Goal: Task Accomplishment & Management: Use online tool/utility

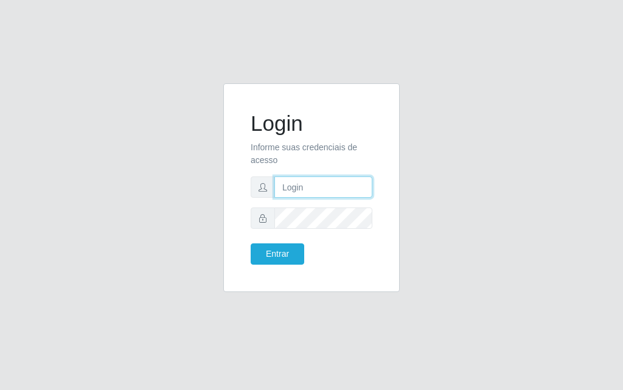
click at [331, 188] on input "text" at bounding box center [324, 187] width 98 height 21
type input "[PERSON_NAME]"
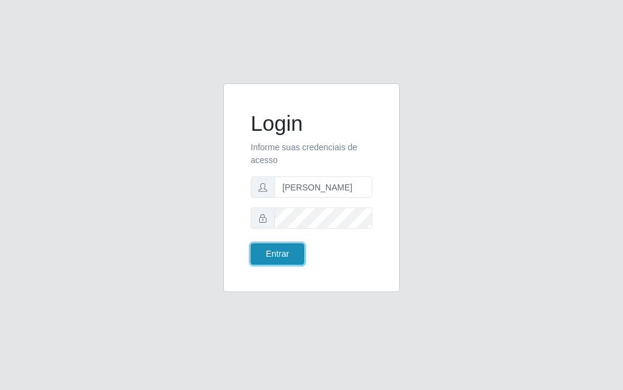
click at [295, 256] on button "Entrar" at bounding box center [278, 253] width 54 height 21
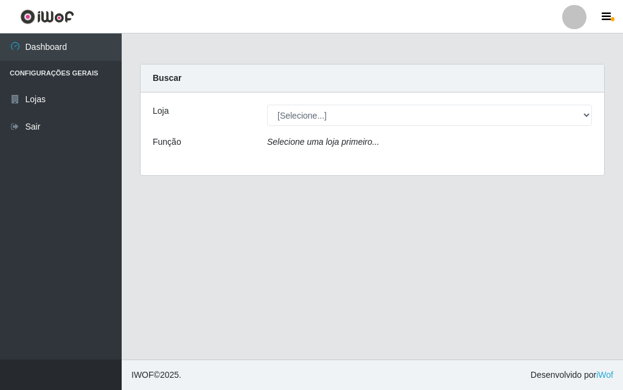
click at [593, 122] on div "[Selecione...] Divino Fogão - [GEOGRAPHIC_DATA]" at bounding box center [429, 115] width 343 height 21
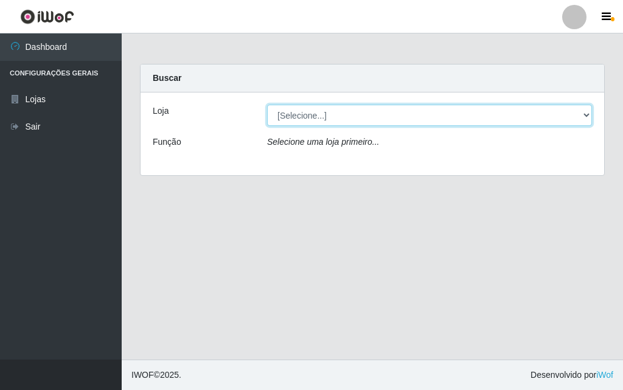
click at [589, 122] on select "[Selecione...] Divino Fogão - [GEOGRAPHIC_DATA]" at bounding box center [429, 115] width 325 height 21
select select "499"
click at [267, 105] on select "[Selecione...] Divino Fogão - [GEOGRAPHIC_DATA]" at bounding box center [429, 115] width 325 height 21
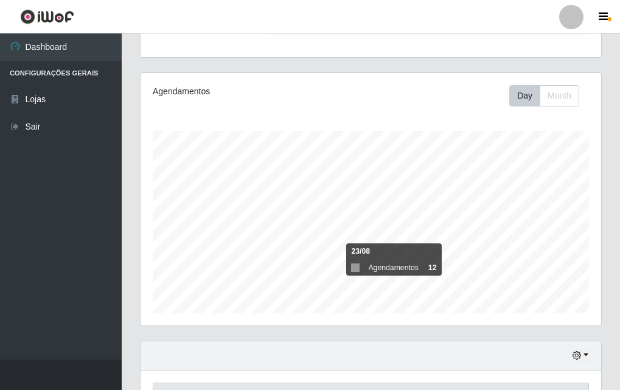
scroll to position [243, 0]
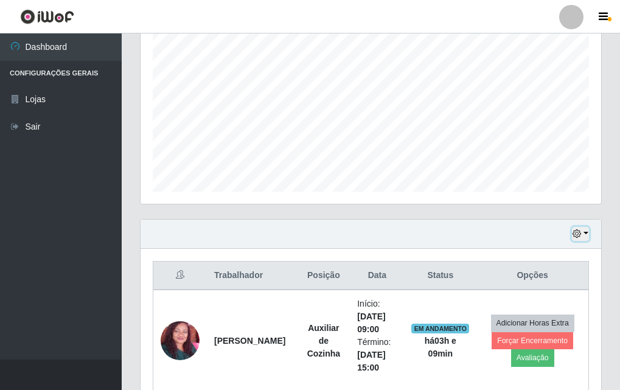
click at [587, 236] on button "button" at bounding box center [580, 234] width 17 height 14
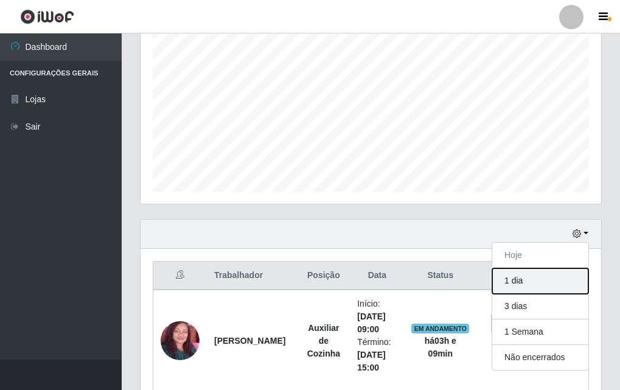
click at [541, 292] on button "1 dia" at bounding box center [540, 281] width 96 height 26
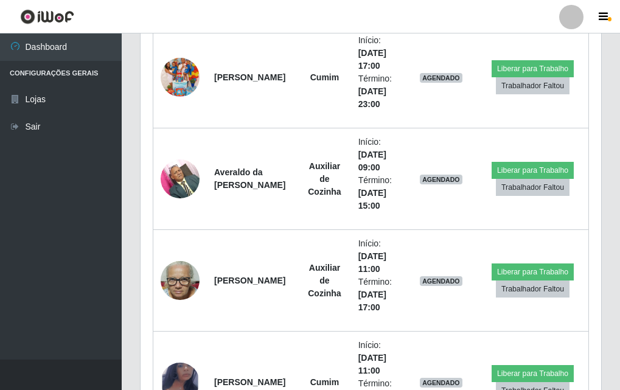
scroll to position [569, 0]
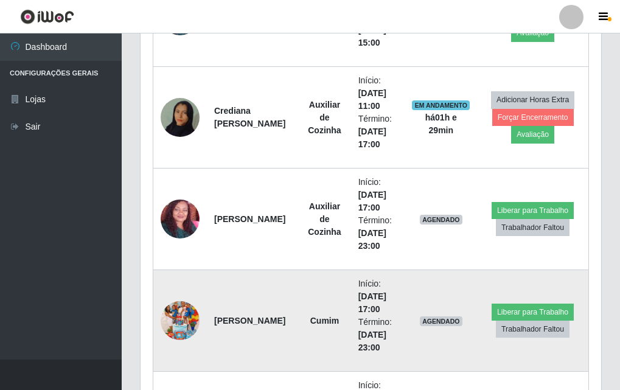
click at [173, 307] on img at bounding box center [180, 320] width 39 height 69
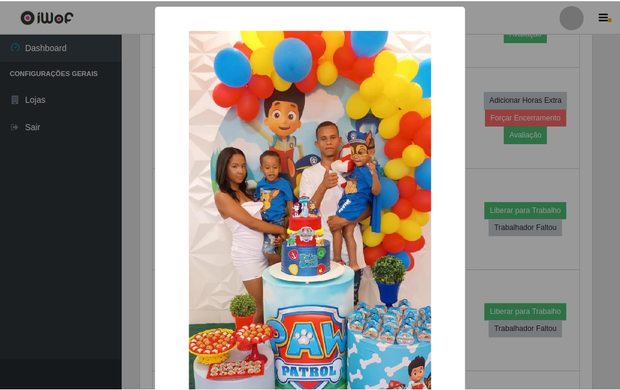
scroll to position [149, 0]
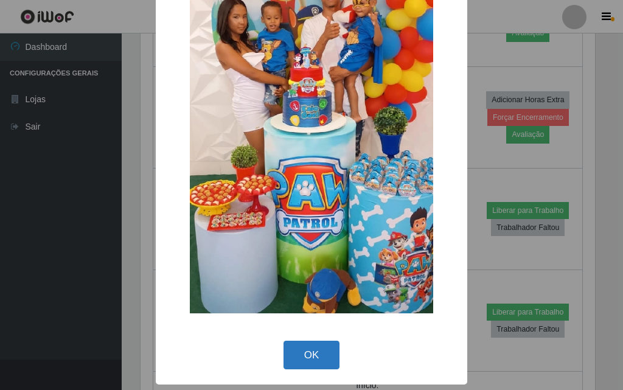
drag, startPoint x: 301, startPoint y: 334, endPoint x: 297, endPoint y: 346, distance: 12.1
click at [298, 341] on div "× OK Cancel" at bounding box center [312, 120] width 312 height 529
click at [294, 357] on button "OK" at bounding box center [312, 355] width 57 height 29
click at [293, 359] on div "OK Cancel" at bounding box center [311, 355] width 287 height 35
click at [293, 359] on div "× OK Cancel" at bounding box center [311, 195] width 623 height 390
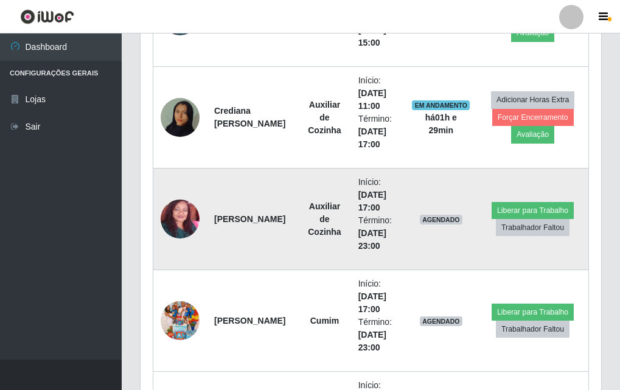
scroll to position [264, 0]
